Goal: Information Seeking & Learning: Check status

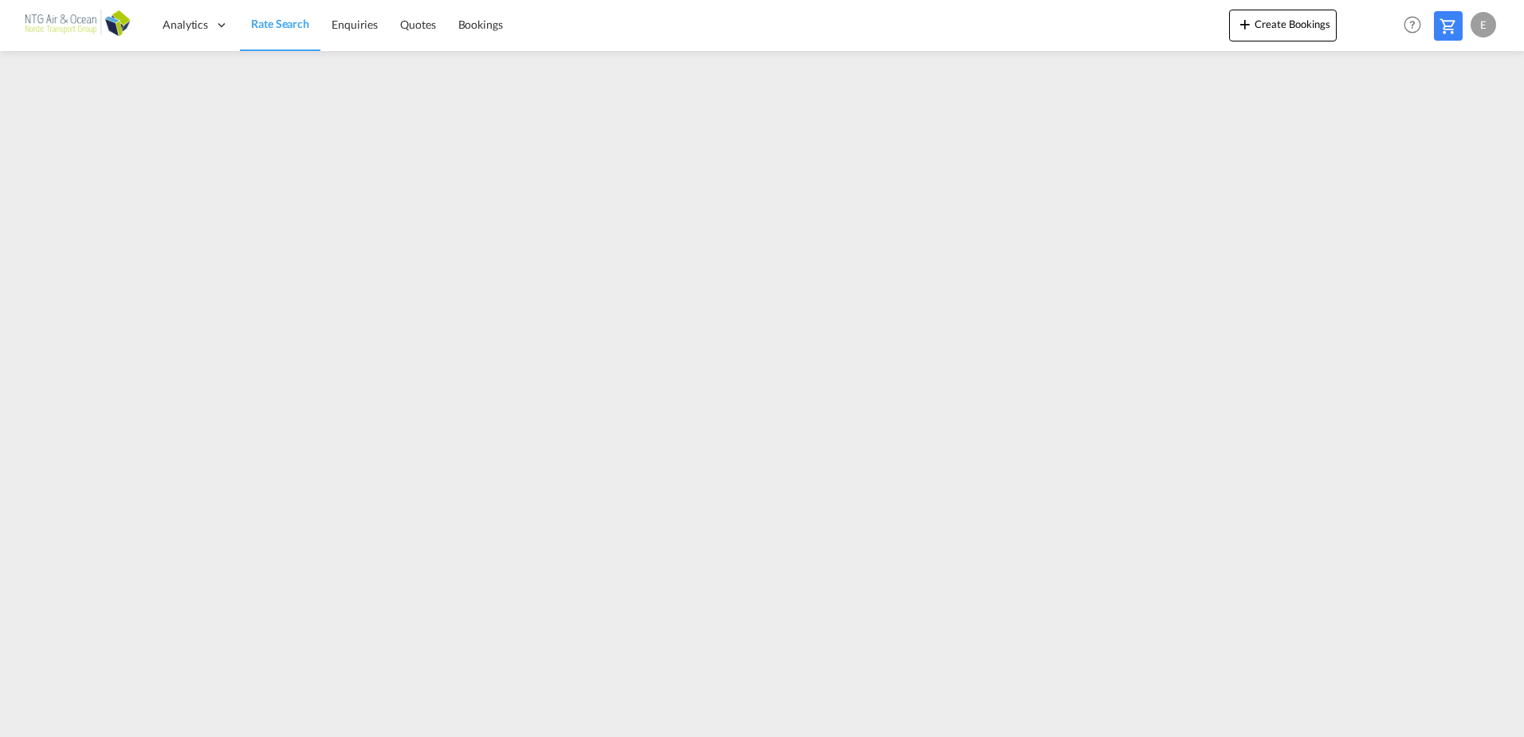
click at [276, 28] on span "Rate Search" at bounding box center [280, 24] width 58 height 14
